Goal: Contribute content

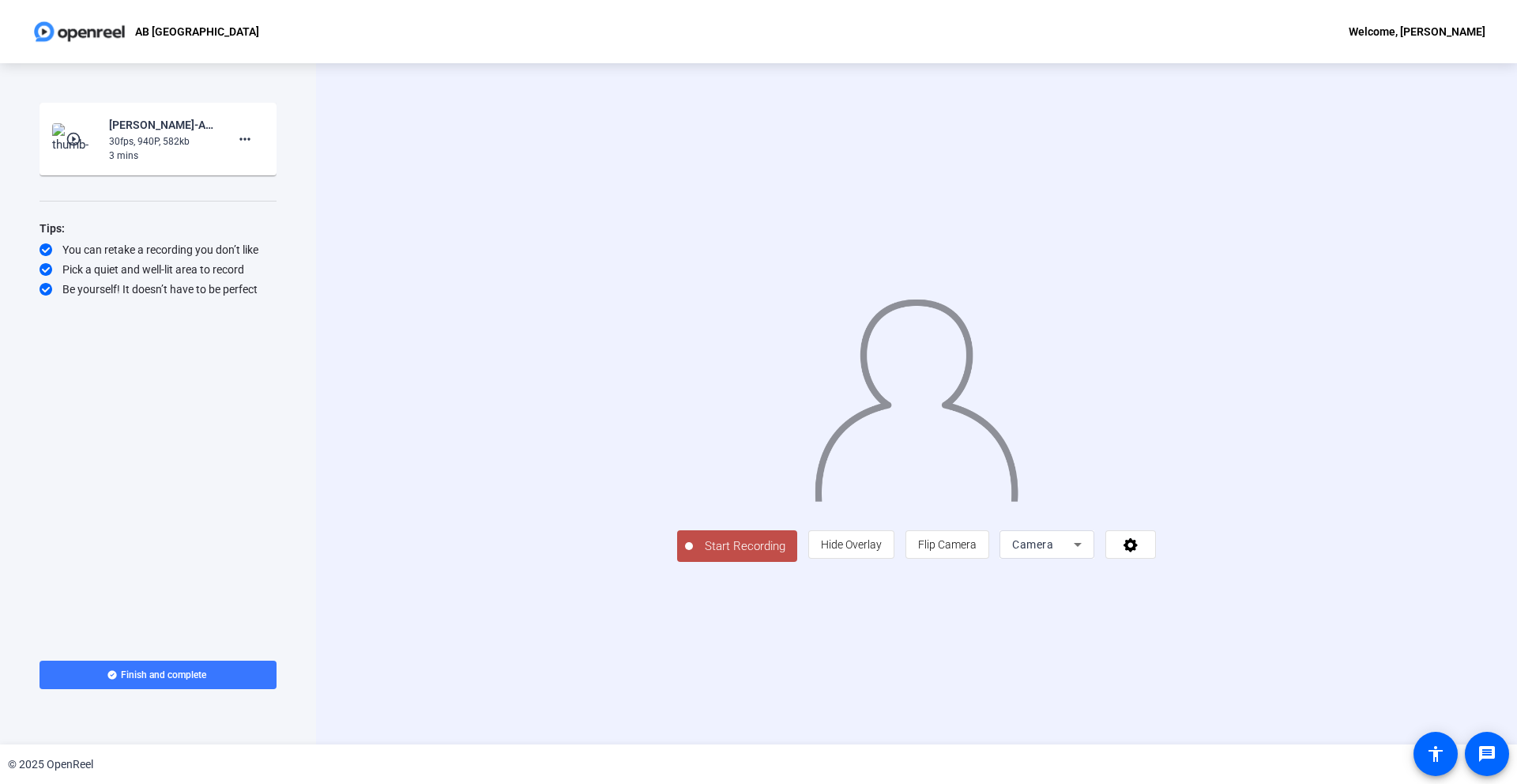
click at [1053, 550] on span "Camera" at bounding box center [1032, 544] width 41 height 12
click at [1247, 582] on mat-option "Screen" at bounding box center [1246, 576] width 95 height 32
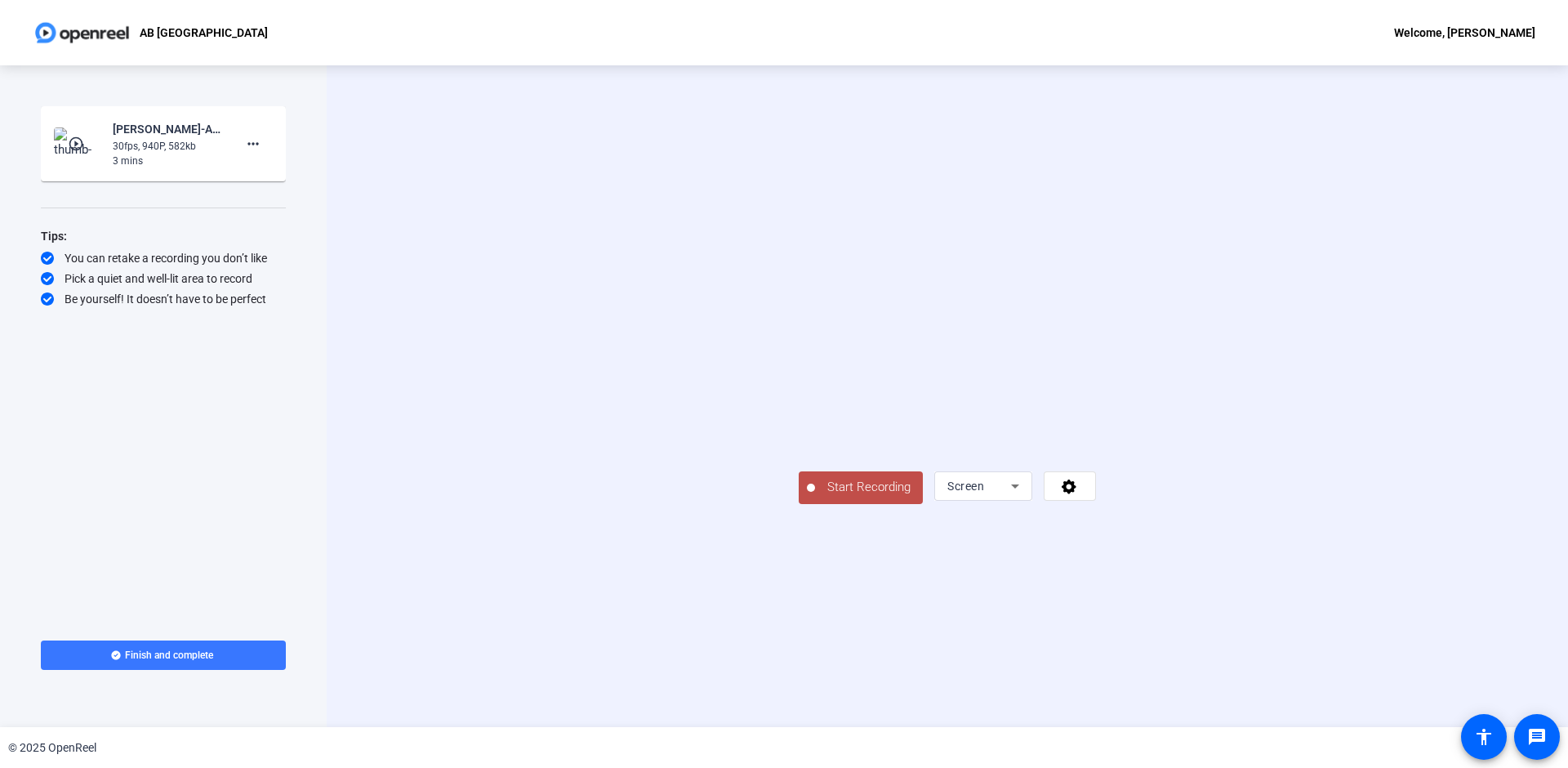
click at [815, 496] on span "Start Recording" at bounding box center [868, 487] width 108 height 19
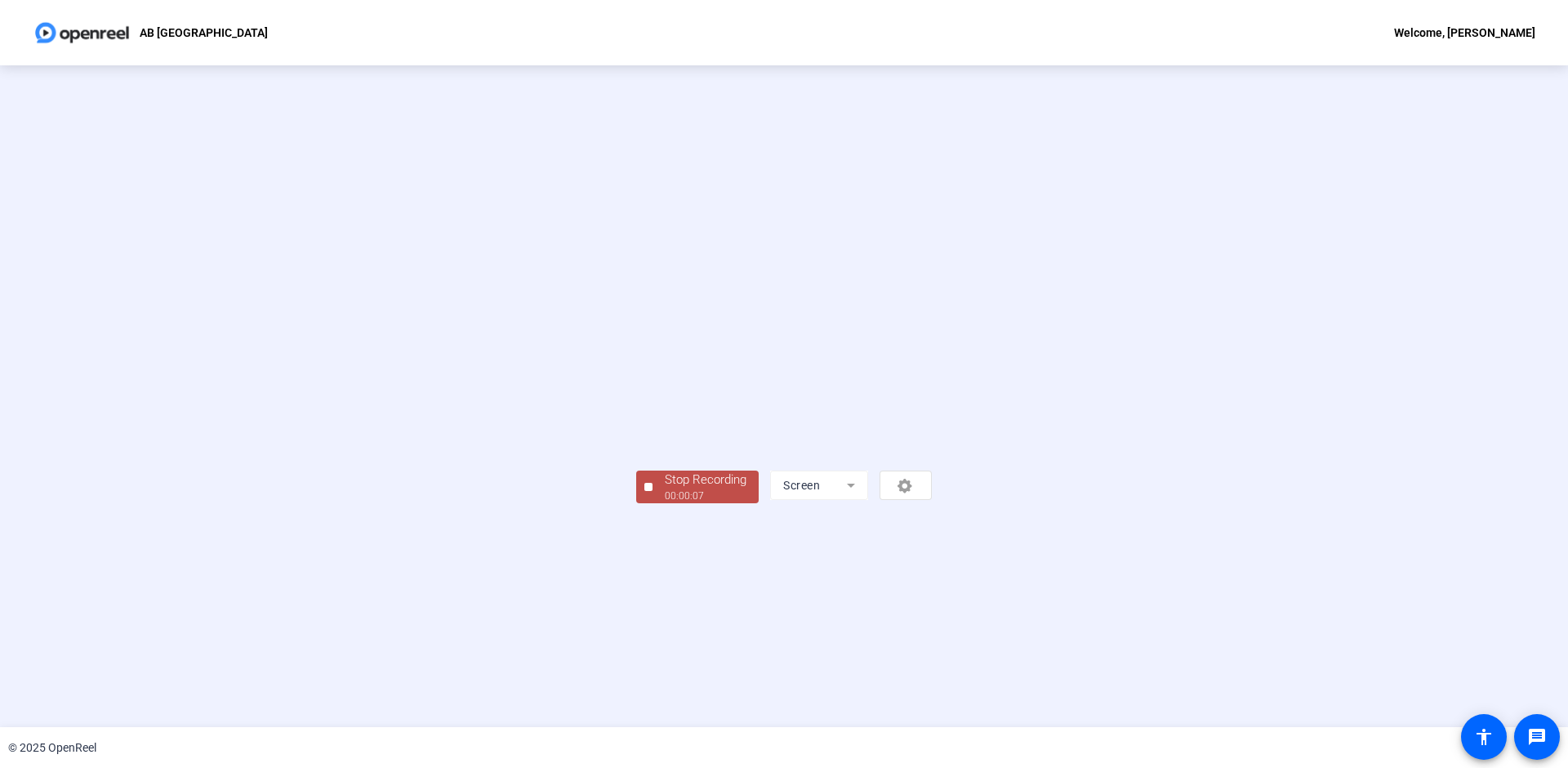
click at [665, 504] on div "00:00:07" at bounding box center [706, 495] width 82 height 15
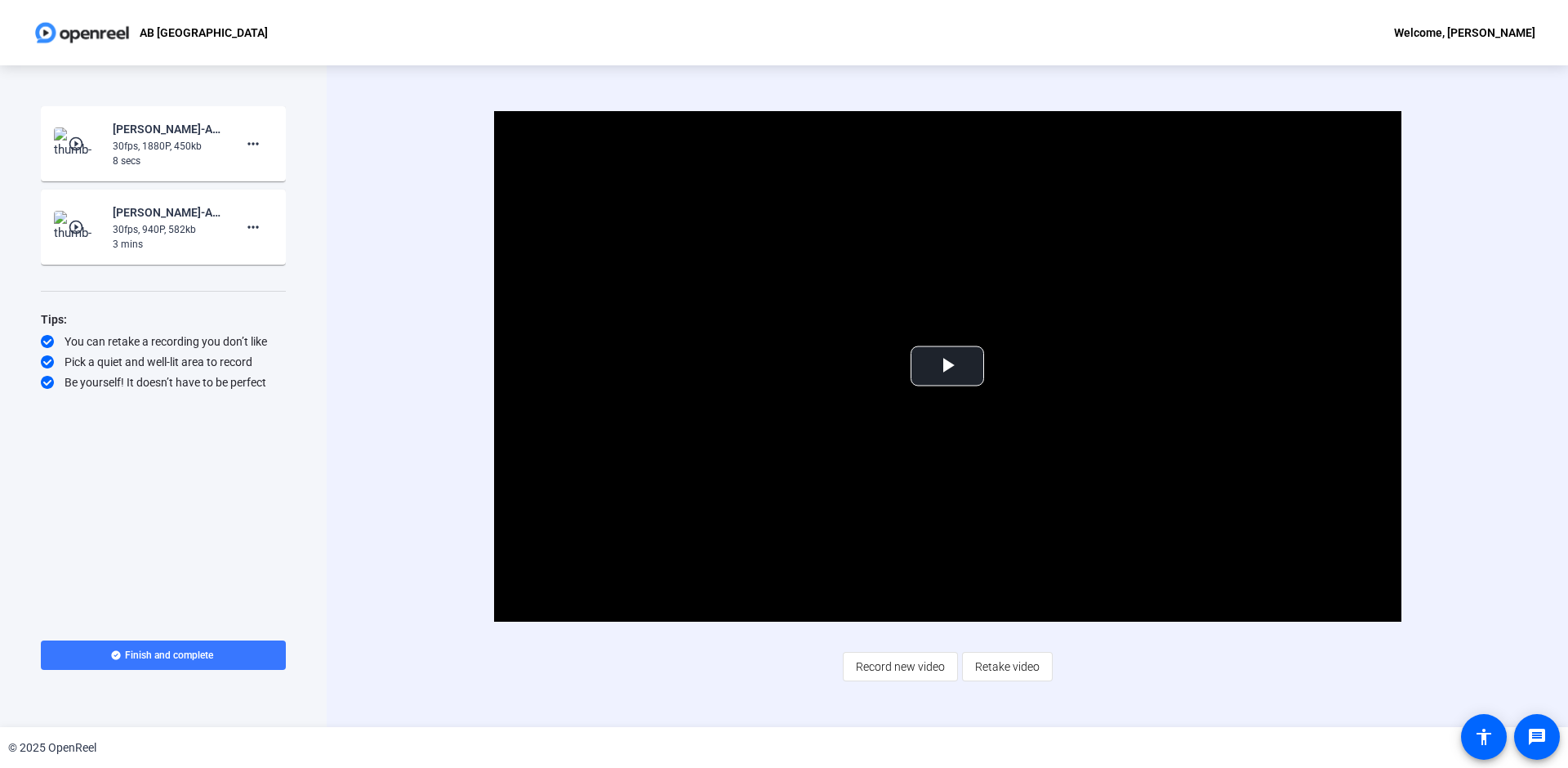
click at [219, 156] on div "8 secs" at bounding box center [167, 161] width 109 height 15
click at [114, 136] on div "[PERSON_NAME]-AB [GEOGRAPHIC_DATA]-AB [GEOGRAPHIC_DATA]-1756923758375-screen" at bounding box center [167, 129] width 109 height 20
click at [70, 147] on mat-icon "play_circle_outline" at bounding box center [78, 144] width 20 height 16
click at [947, 366] on span "Video Player" at bounding box center [947, 366] width 0 height 0
